Goal: Obtain resource: Obtain resource

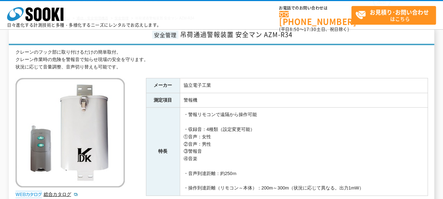
scroll to position [71, 0]
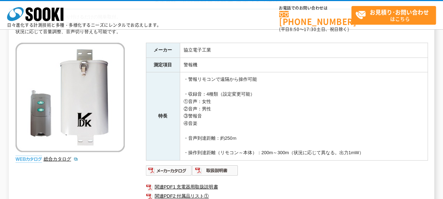
scroll to position [106, 0]
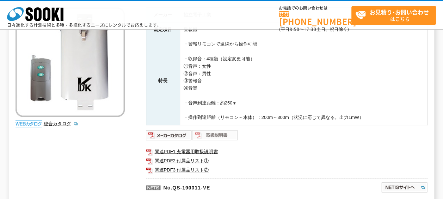
click at [201, 132] on img at bounding box center [215, 134] width 46 height 11
click at [175, 136] on img at bounding box center [169, 134] width 46 height 11
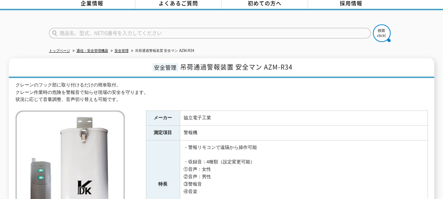
scroll to position [0, 0]
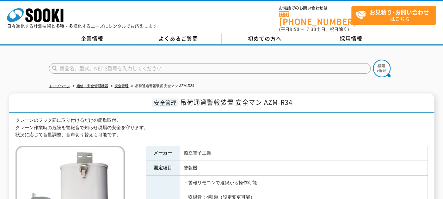
click at [103, 97] on h1 "安全管理 吊荷通過警報装置 安全マン AZM-R34" at bounding box center [222, 103] width 426 height 20
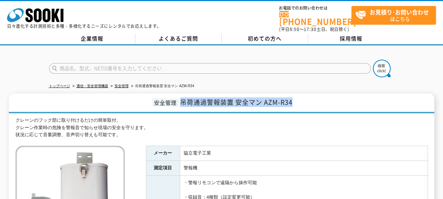
drag, startPoint x: 182, startPoint y: 97, endPoint x: 295, endPoint y: 98, distance: 112.5
click at [295, 98] on h1 "安全管理 吊荷通過警報装置 安全マン AZM-R34" at bounding box center [222, 103] width 426 height 20
copy span "吊荷通過警報装置 安全マン AZM-R34"
